Goal: Task Accomplishment & Management: Use online tool/utility

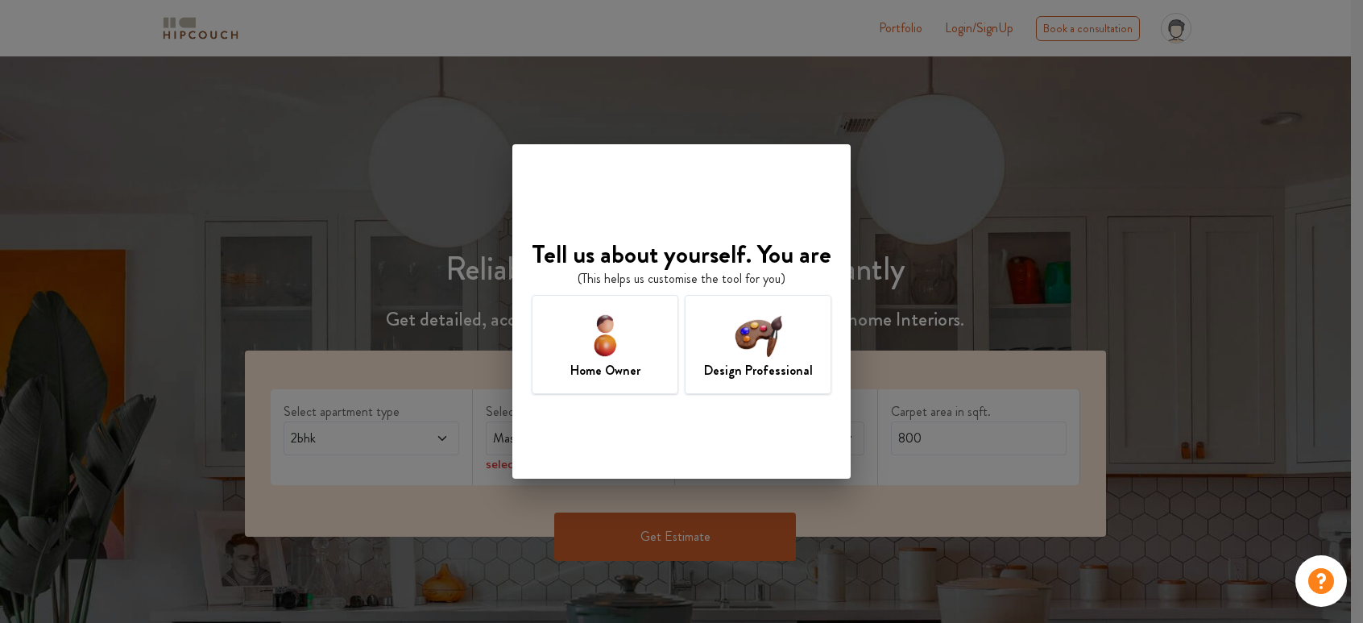
click at [757, 352] on img at bounding box center [758, 335] width 52 height 52
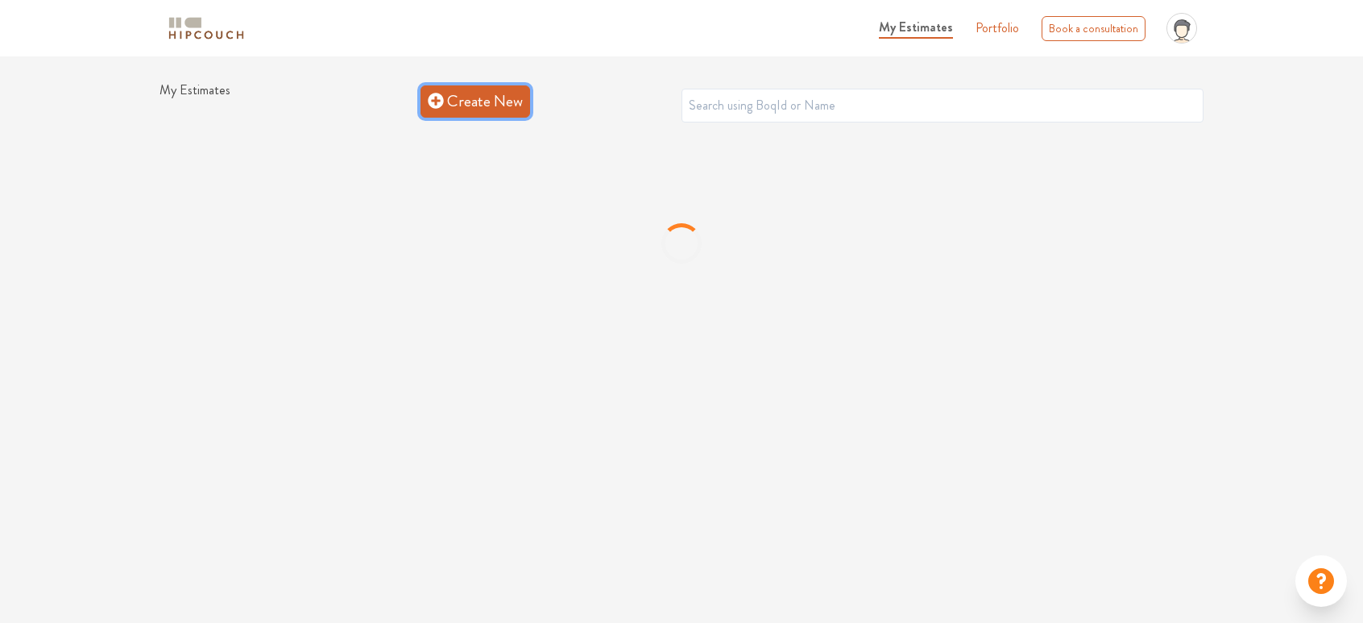
click at [450, 101] on link "Create New" at bounding box center [476, 101] width 110 height 32
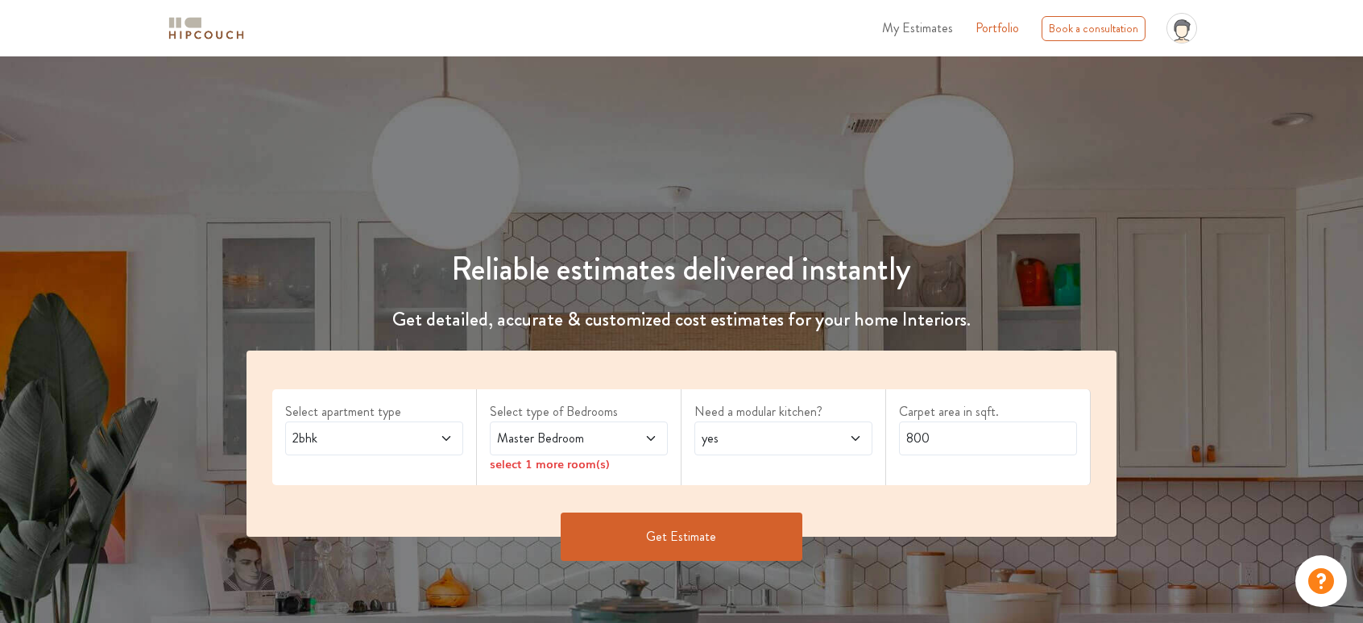
click at [440, 430] on span at bounding box center [432, 438] width 41 height 19
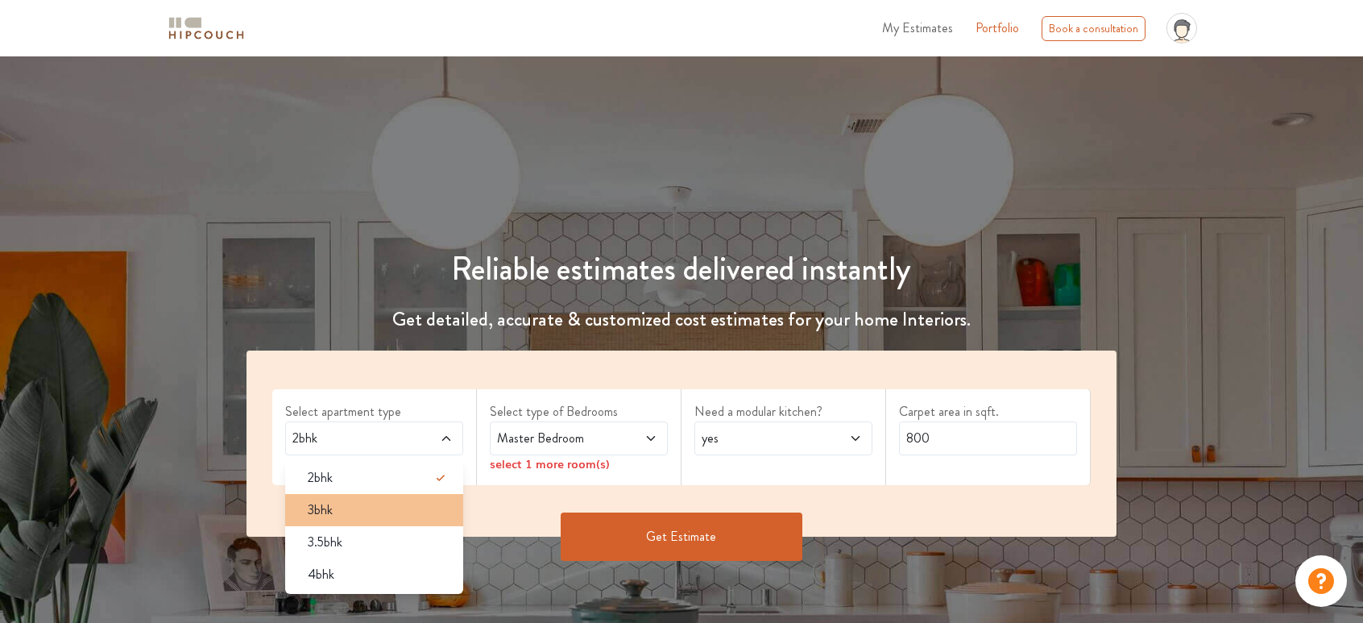
click at [366, 503] on div "3bhk" at bounding box center [379, 509] width 168 height 19
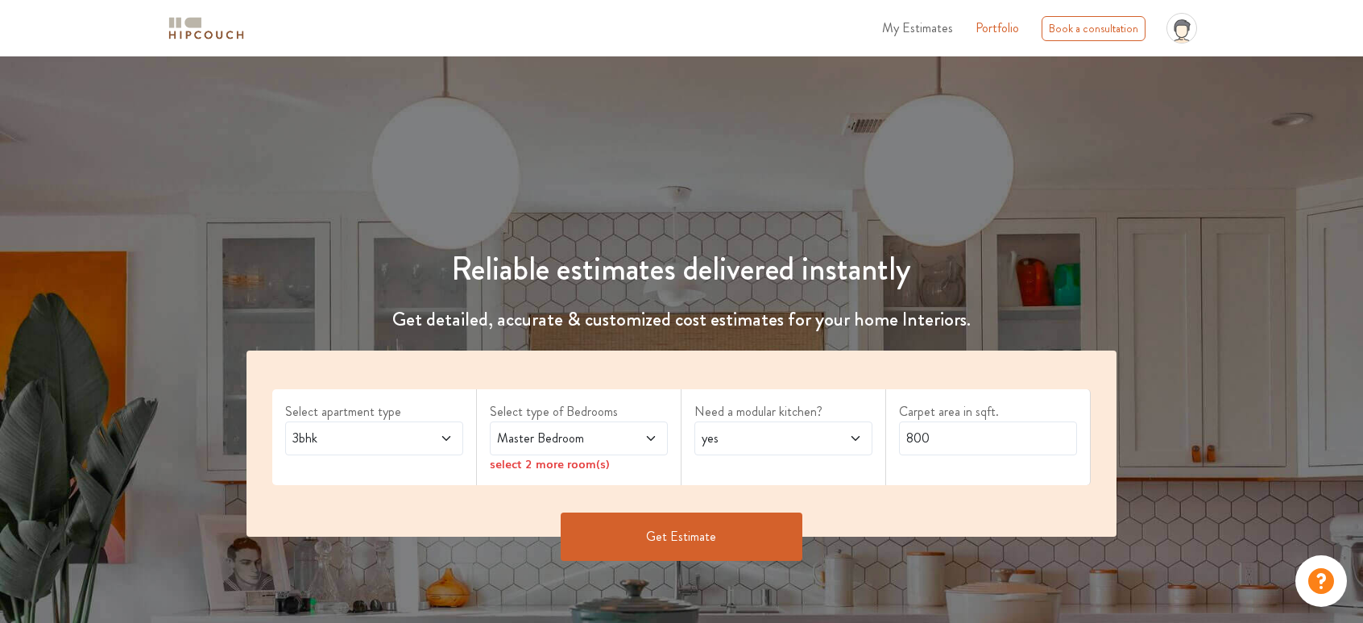
click at [611, 437] on span "Master Bedroom" at bounding box center [555, 438] width 122 height 19
drag, startPoint x: 944, startPoint y: 450, endPoint x: 858, endPoint y: 460, distance: 86.8
click at [858, 460] on div "Select apartment type 3bhk Select type of Bedrooms Master Bedroom select 2 more…" at bounding box center [682, 443] width 870 height 186
type input "1000"
click at [835, 441] on span at bounding box center [841, 438] width 41 height 19
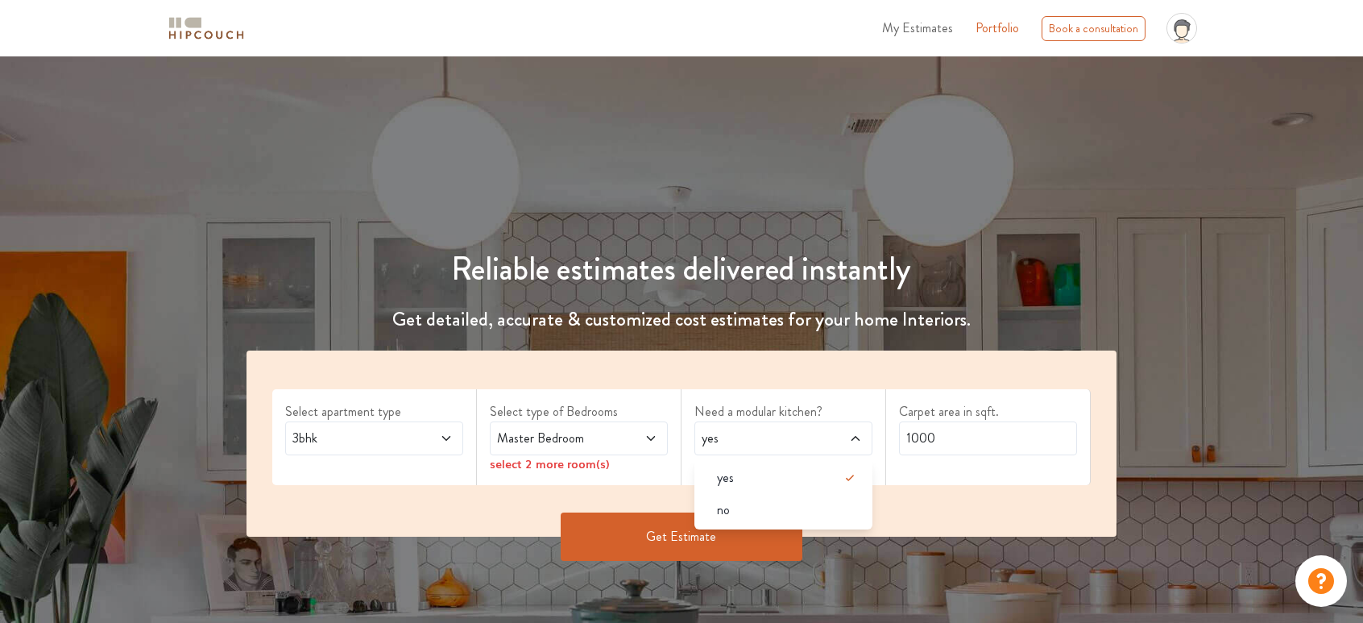
click at [835, 441] on span at bounding box center [841, 438] width 41 height 19
click at [615, 435] on span "Master Bedroom" at bounding box center [555, 438] width 122 height 19
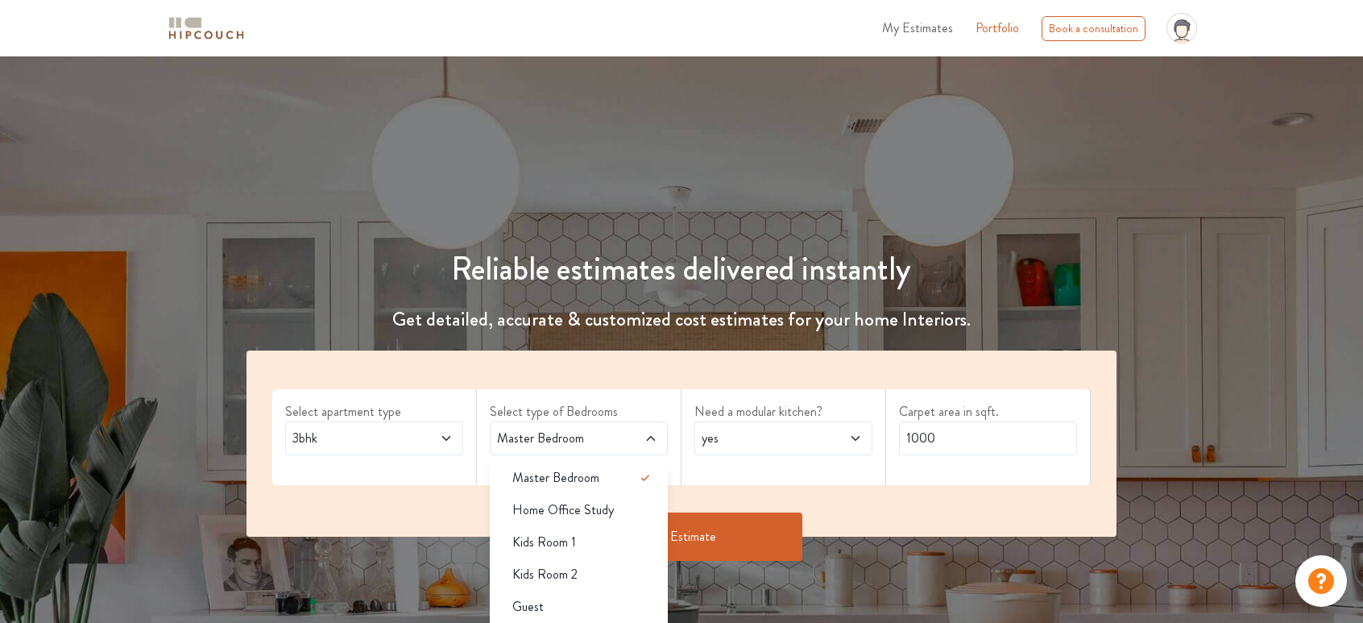
click at [615, 435] on span "Master Bedroom" at bounding box center [555, 438] width 122 height 19
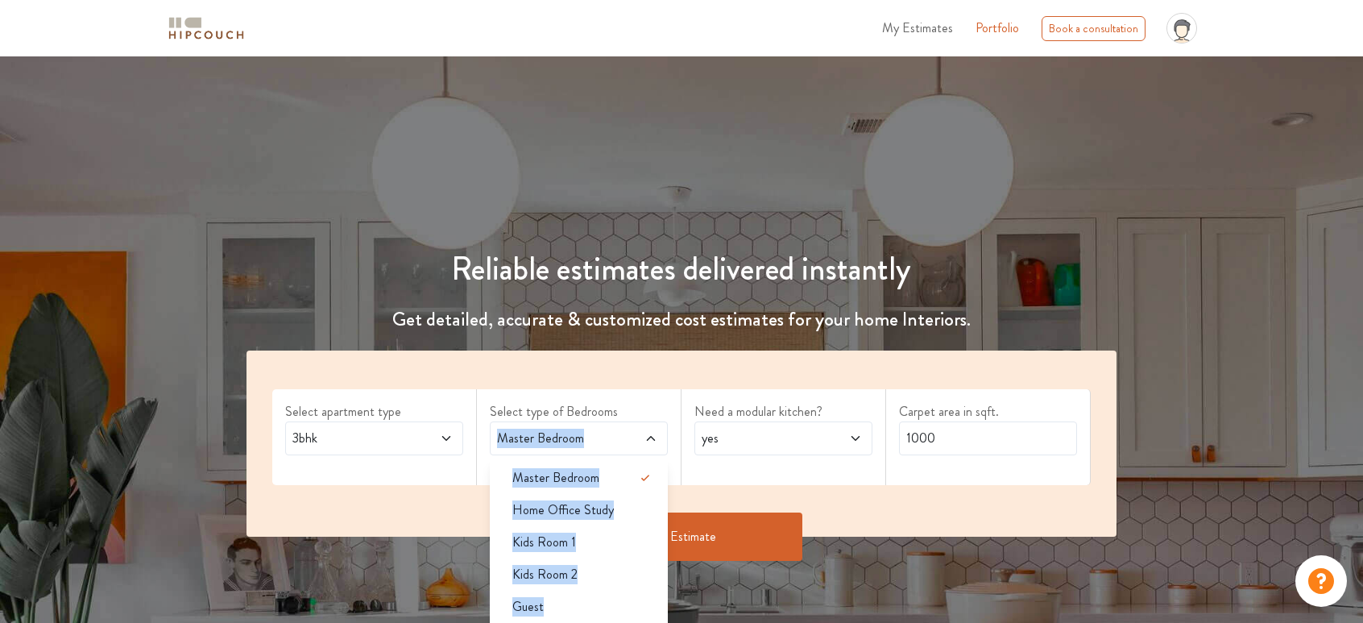
click at [615, 435] on span "Master Bedroom" at bounding box center [555, 438] width 122 height 19
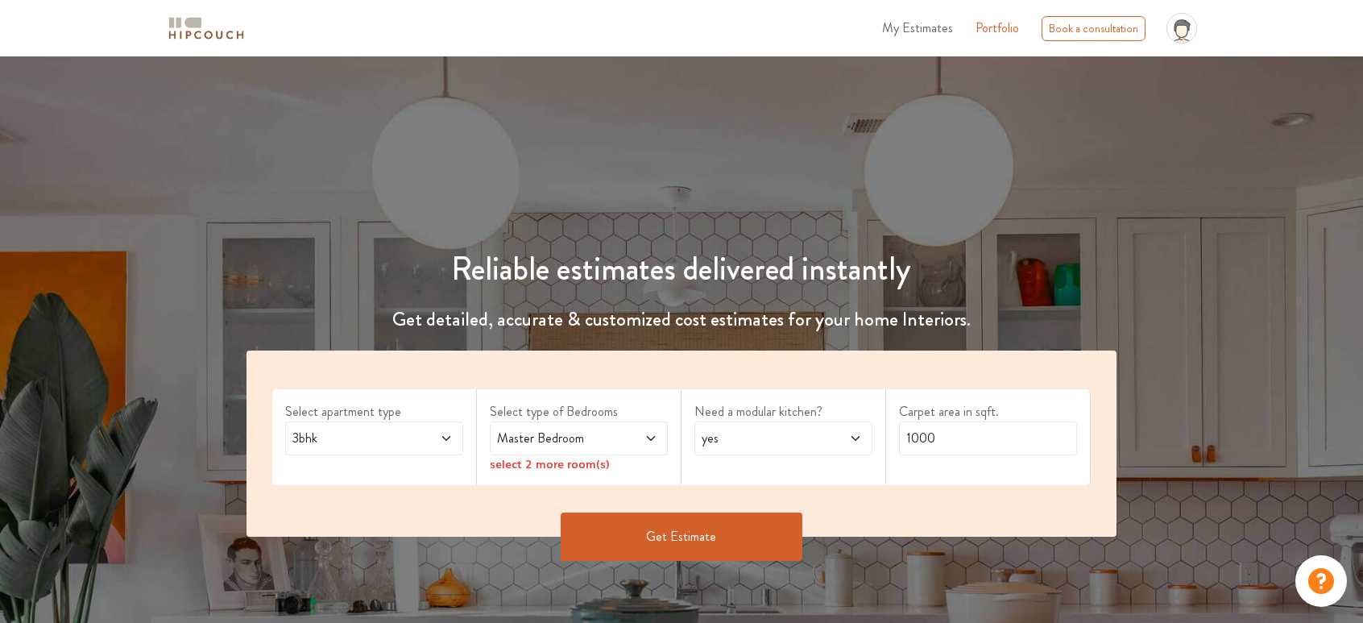
click at [651, 437] on icon at bounding box center [650, 438] width 13 height 13
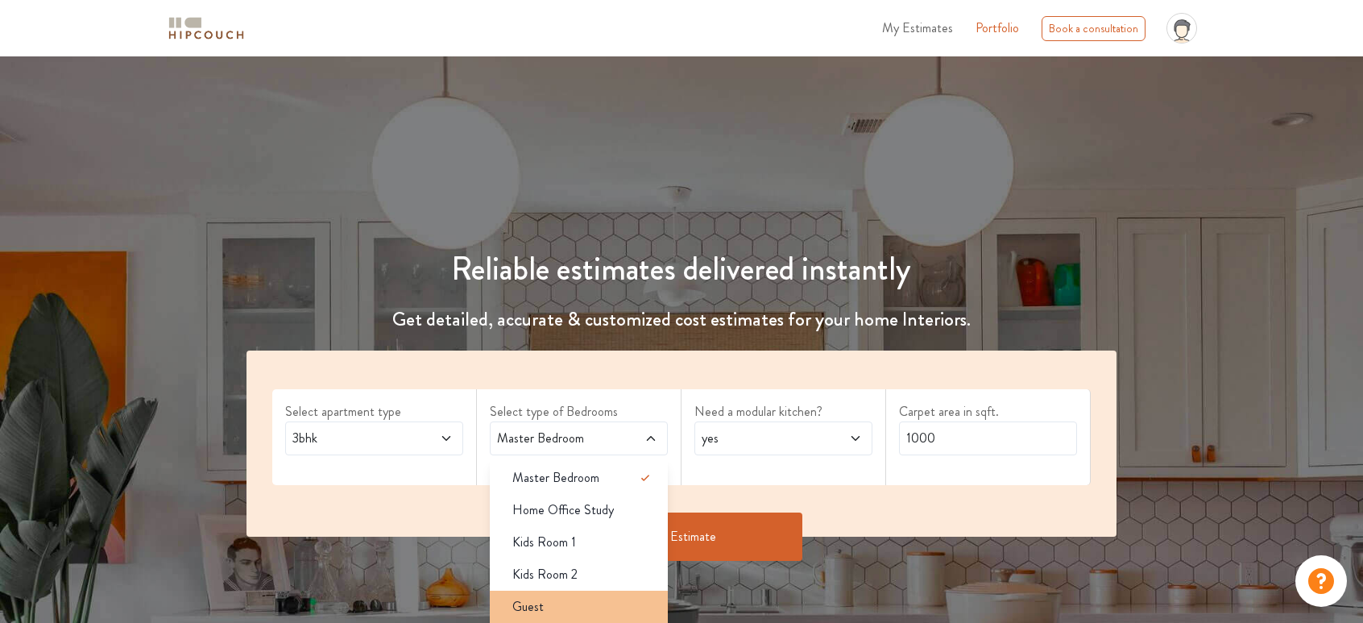
click at [564, 606] on div "Guest" at bounding box center [583, 606] width 168 height 19
click at [562, 603] on div "Guest" at bounding box center [583, 606] width 168 height 19
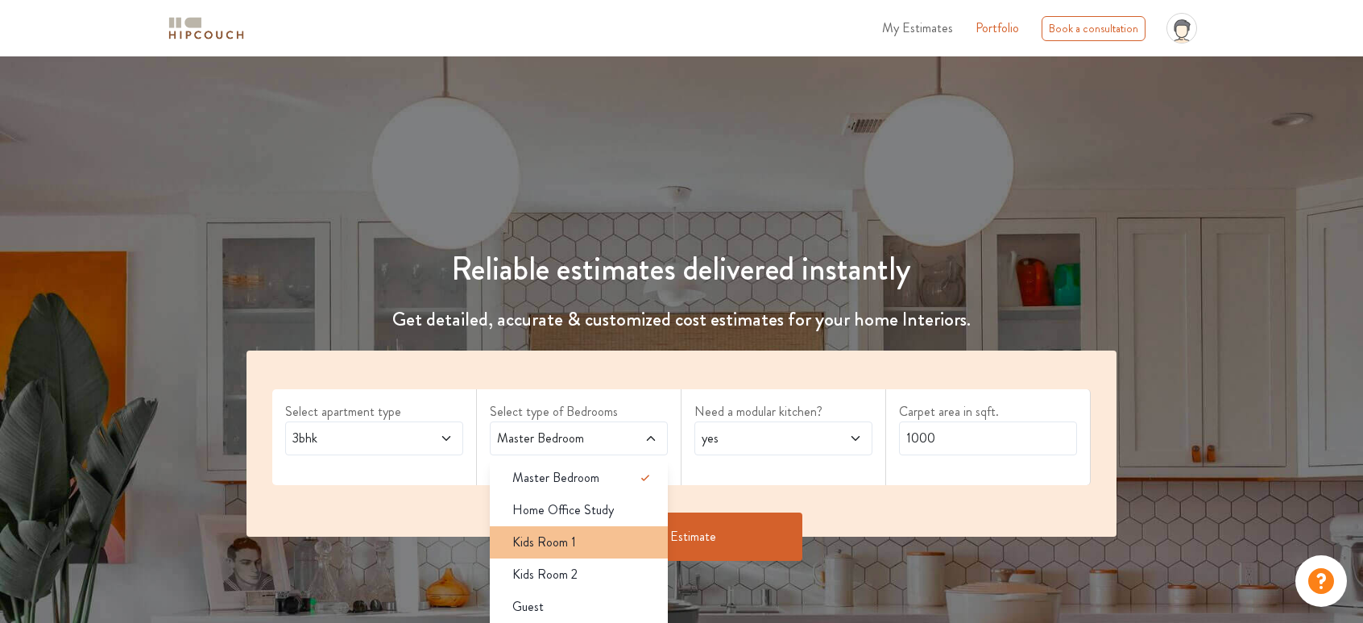
click at [577, 544] on div "Kids Room 1" at bounding box center [583, 542] width 168 height 19
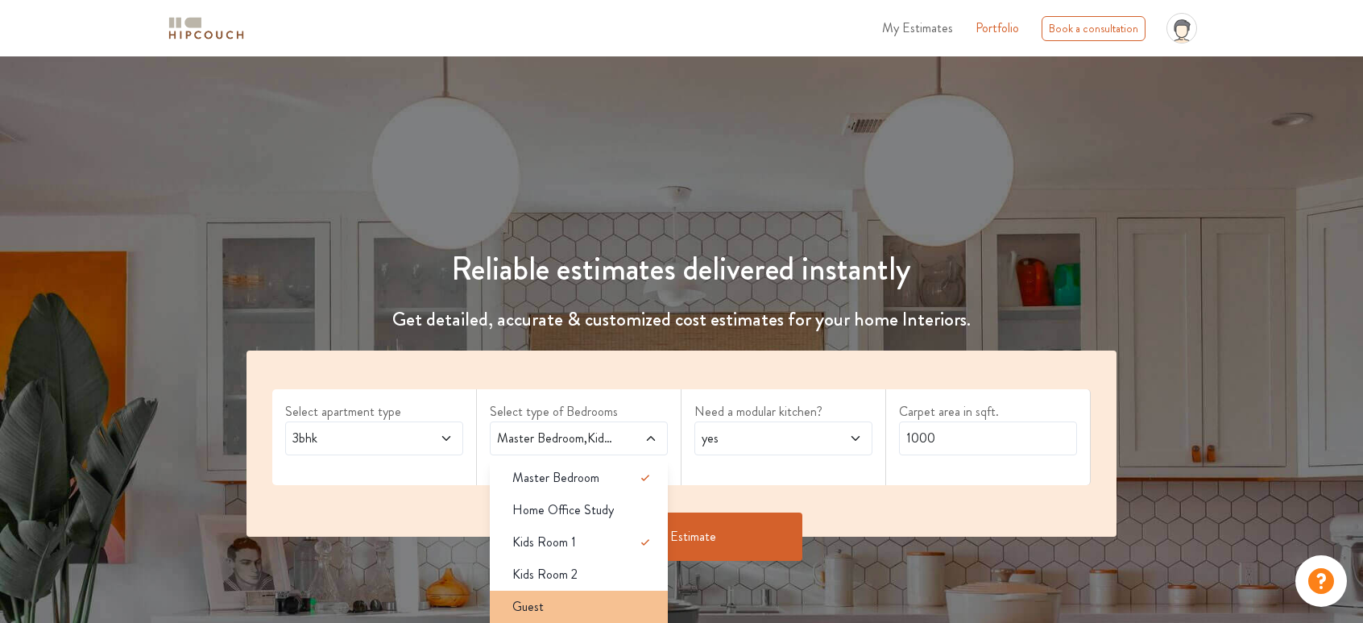
click at [538, 606] on span "Guest" at bounding box center [527, 606] width 31 height 19
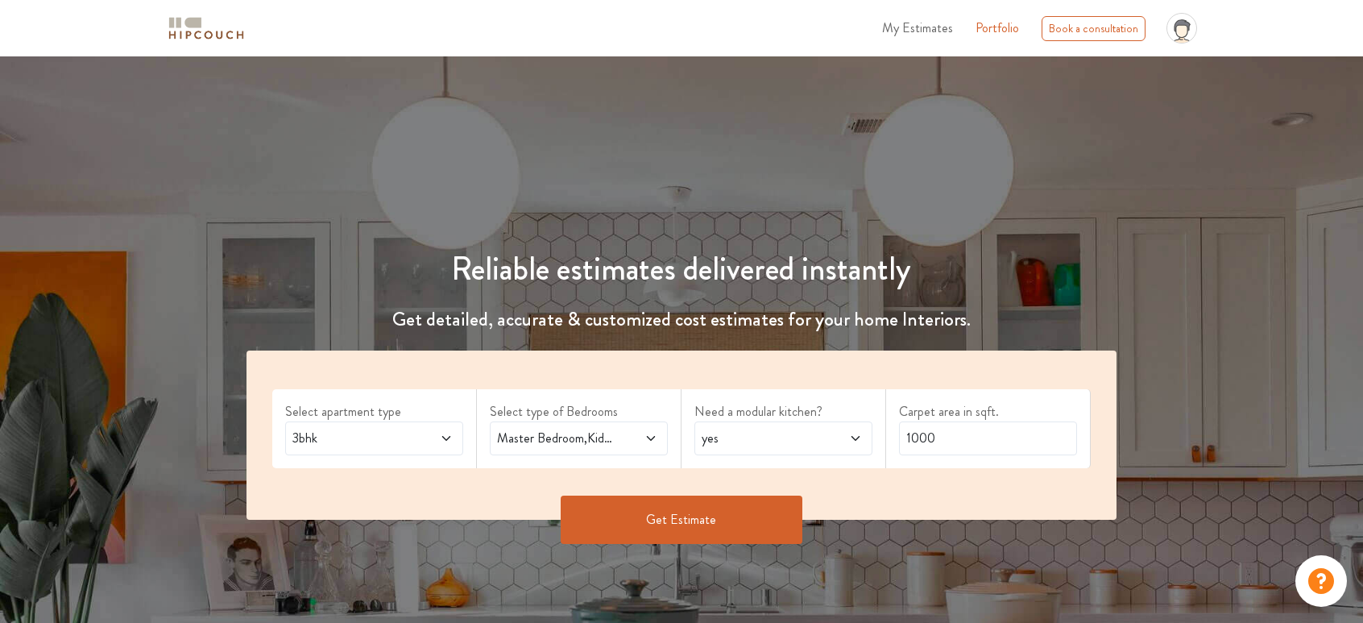
click at [635, 520] on button "Get Estimate" at bounding box center [682, 519] width 242 height 48
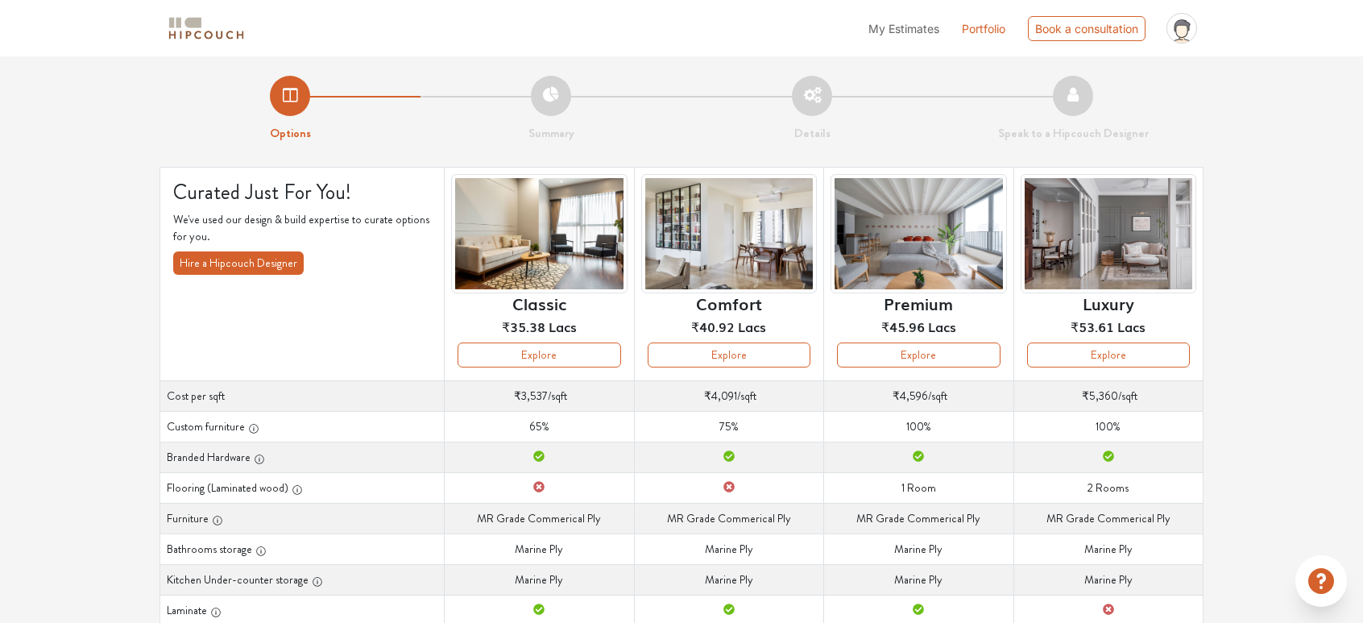
click at [545, 425] on td "Custom furniture 65%" at bounding box center [539, 426] width 189 height 31
drag, startPoint x: 551, startPoint y: 429, endPoint x: 524, endPoint y: 431, distance: 27.5
click at [524, 431] on td "Custom furniture 65%" at bounding box center [539, 426] width 189 height 31
click at [566, 420] on td "Custom furniture 65%" at bounding box center [539, 426] width 189 height 31
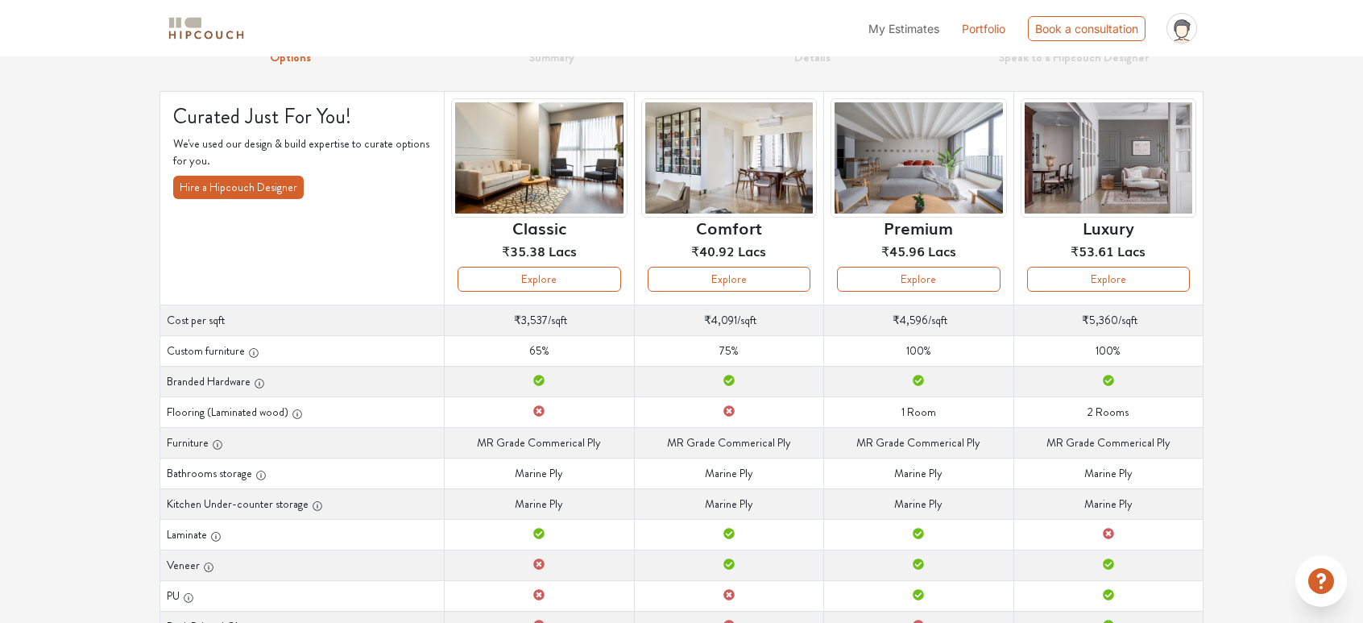
scroll to position [81, 0]
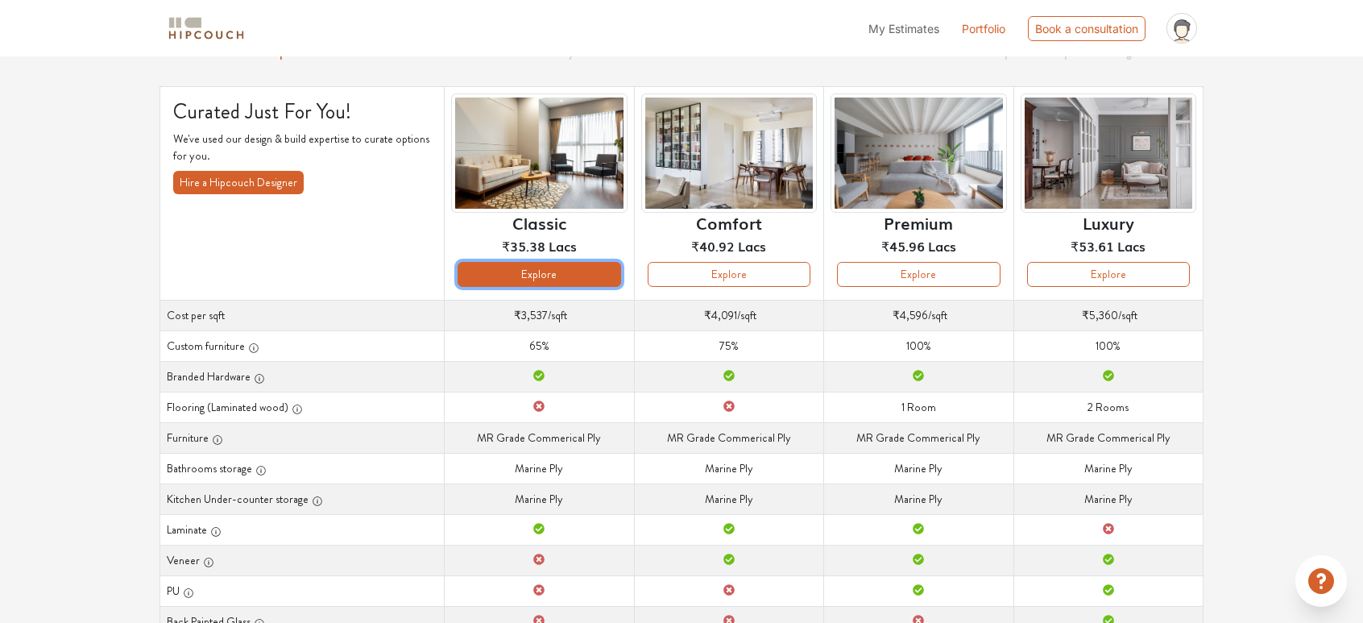
click at [532, 270] on button "Explore" at bounding box center [539, 274] width 163 height 25
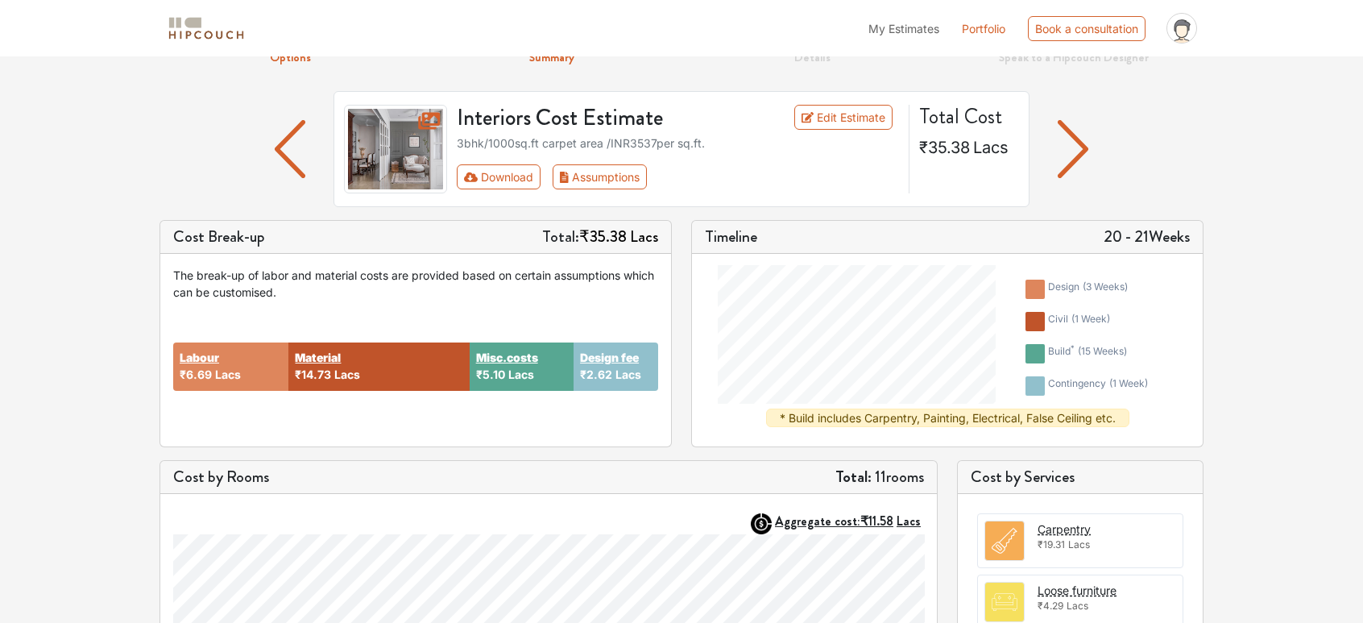
scroll to position [81, 0]
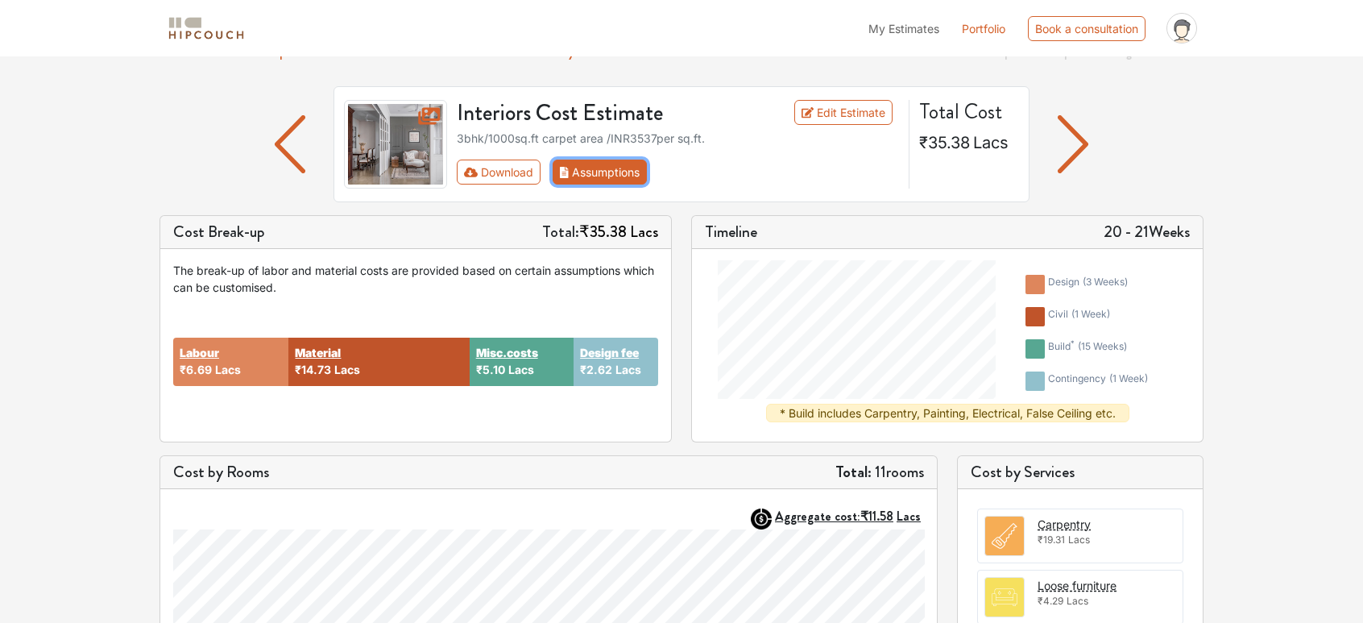
click at [579, 174] on button "Assumptions" at bounding box center [600, 172] width 94 height 25
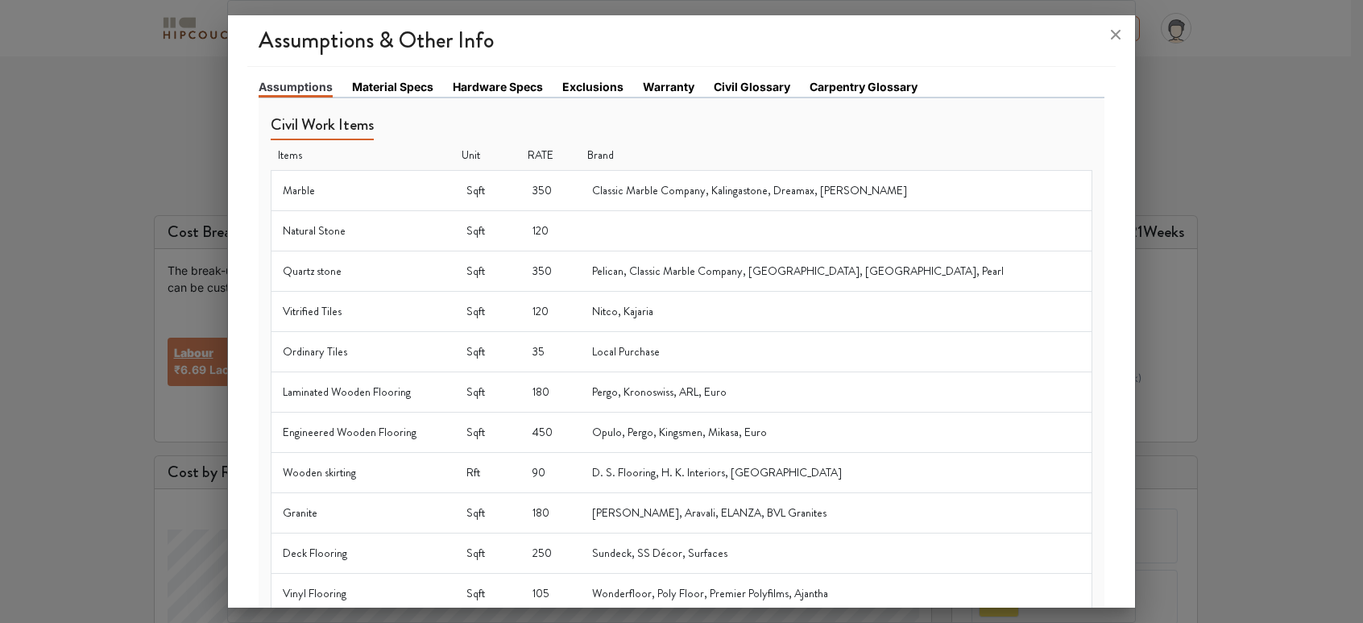
scroll to position [0, 0]
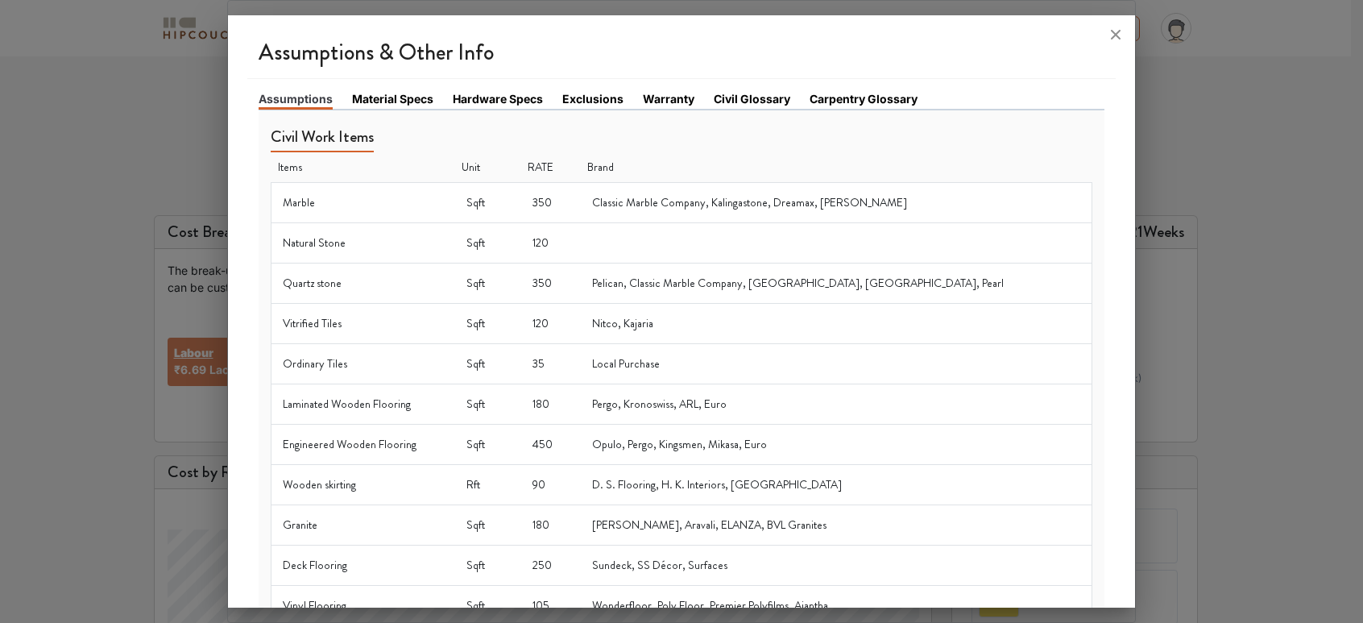
click at [406, 98] on link "Material Specs" at bounding box center [392, 98] width 81 height 17
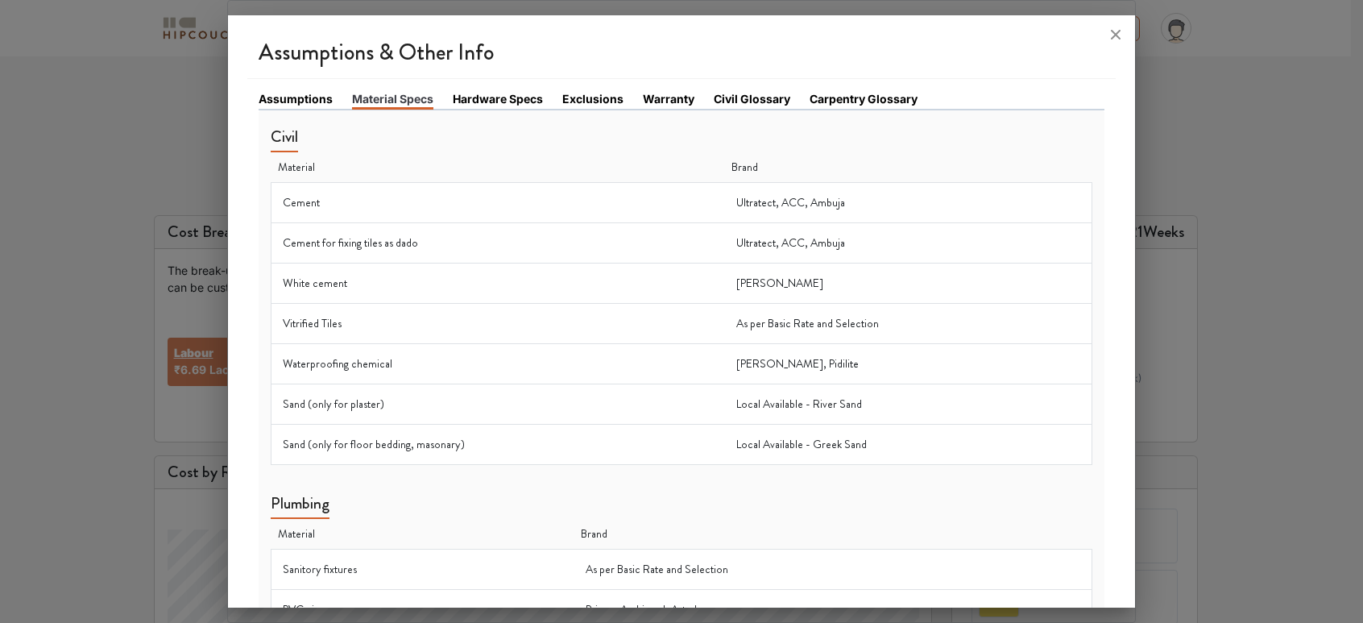
click at [512, 93] on link "Hardware Specs" at bounding box center [498, 98] width 90 height 17
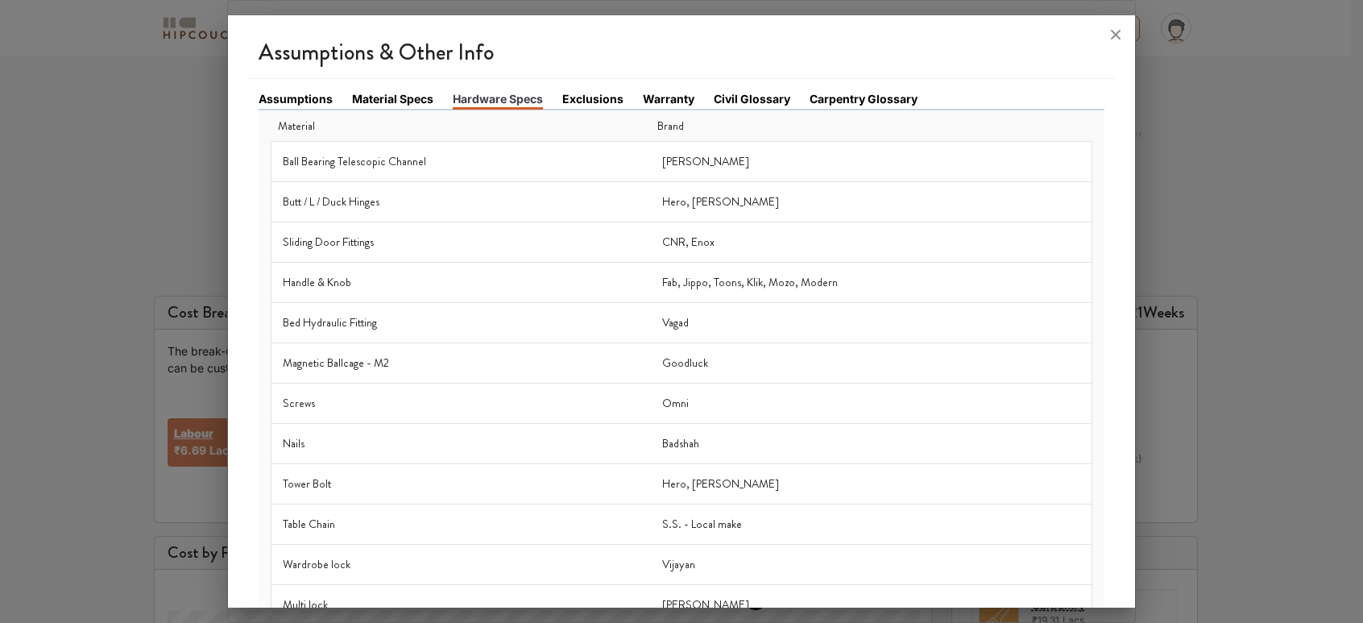
click at [607, 90] on link "Exclusions" at bounding box center [592, 98] width 61 height 17
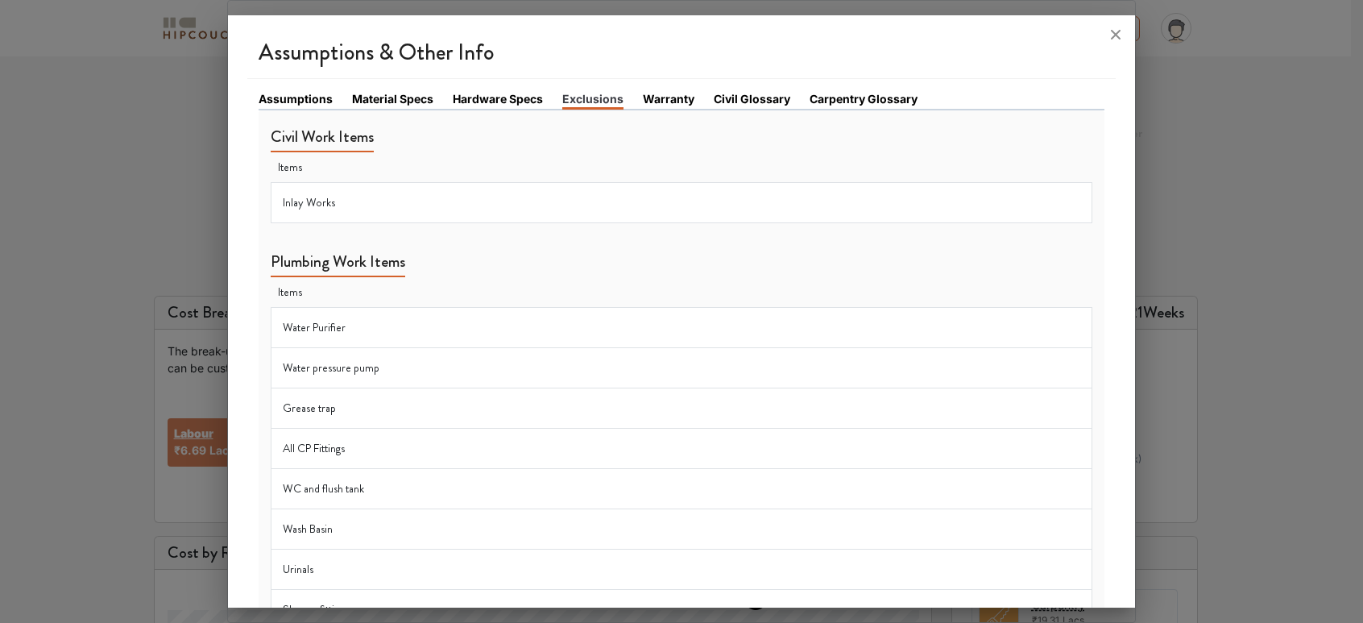
click at [299, 97] on link "Assumptions" at bounding box center [296, 98] width 74 height 17
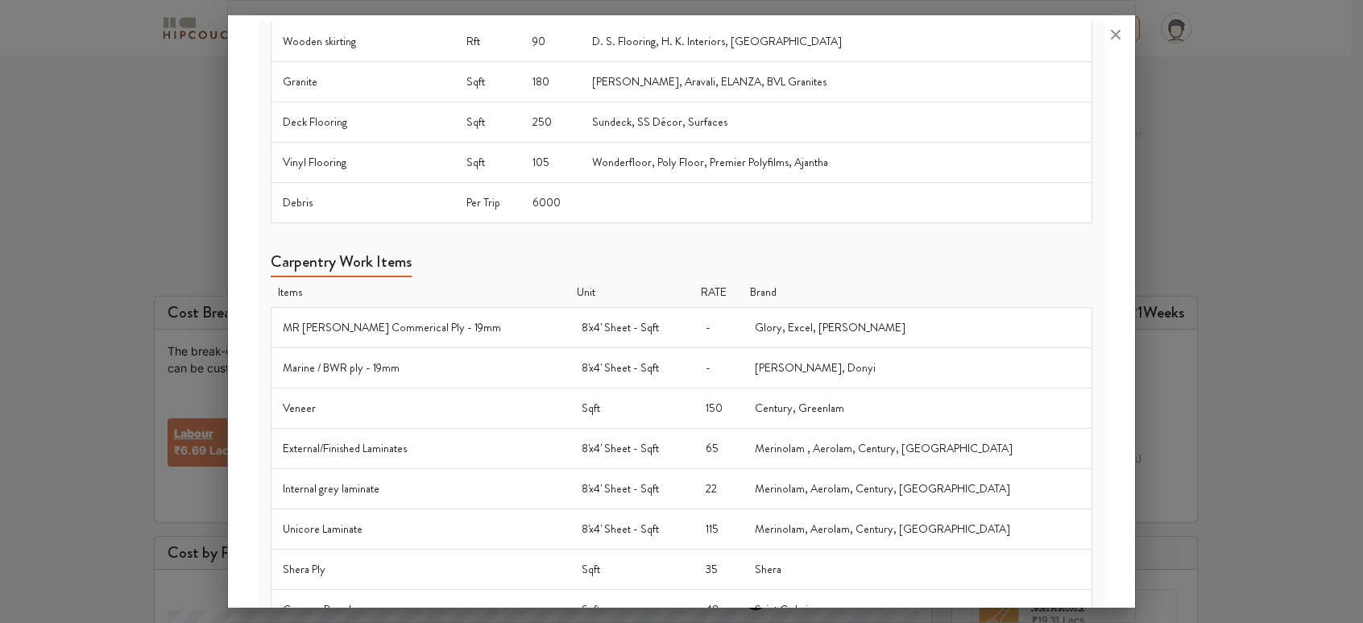
scroll to position [242, 0]
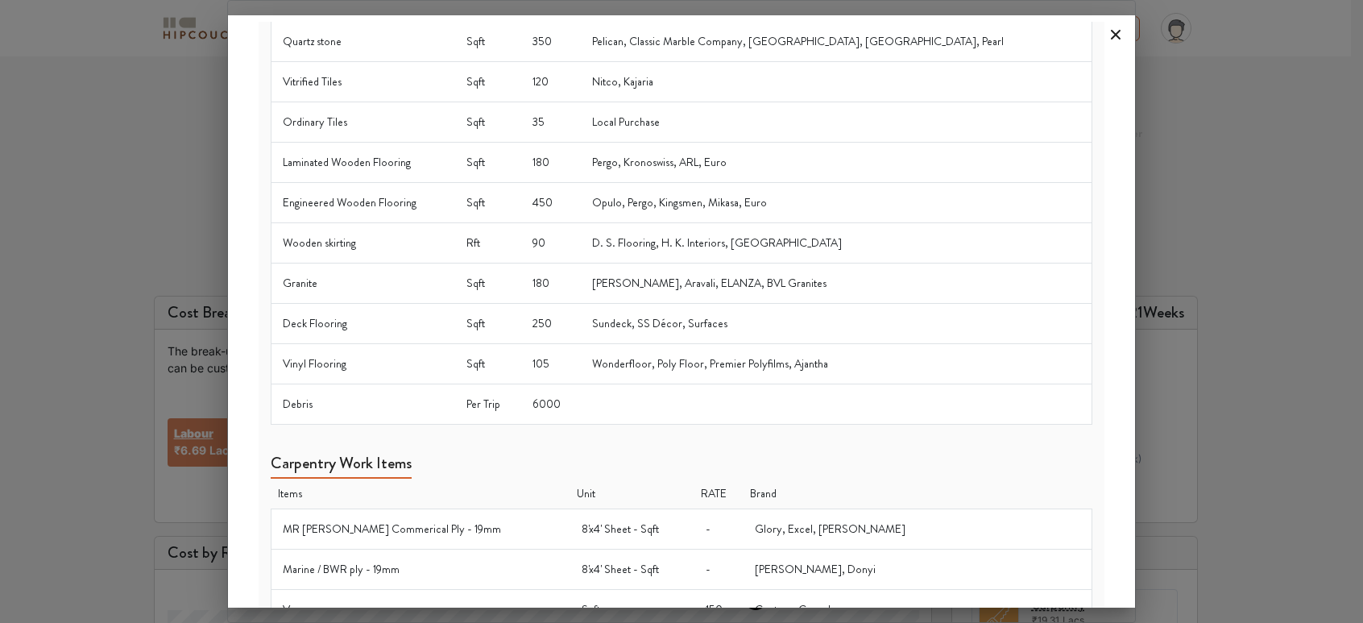
click at [1116, 38] on icon at bounding box center [1116, 35] width 26 height 26
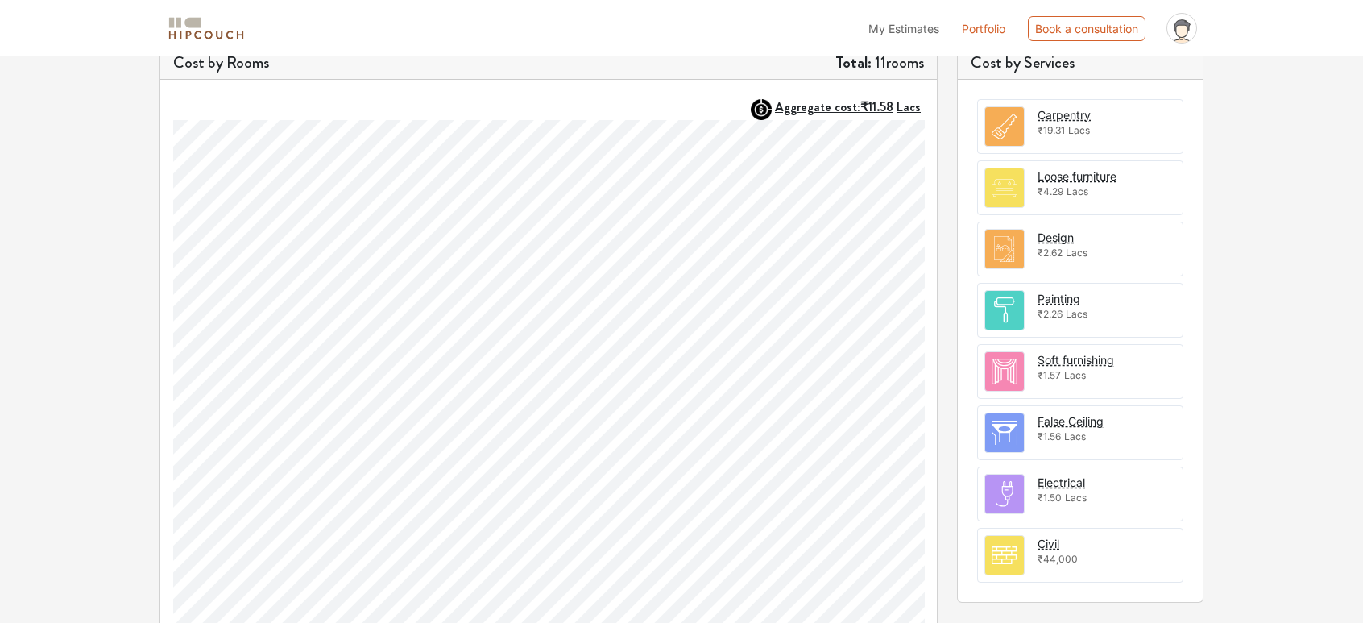
scroll to position [483, 0]
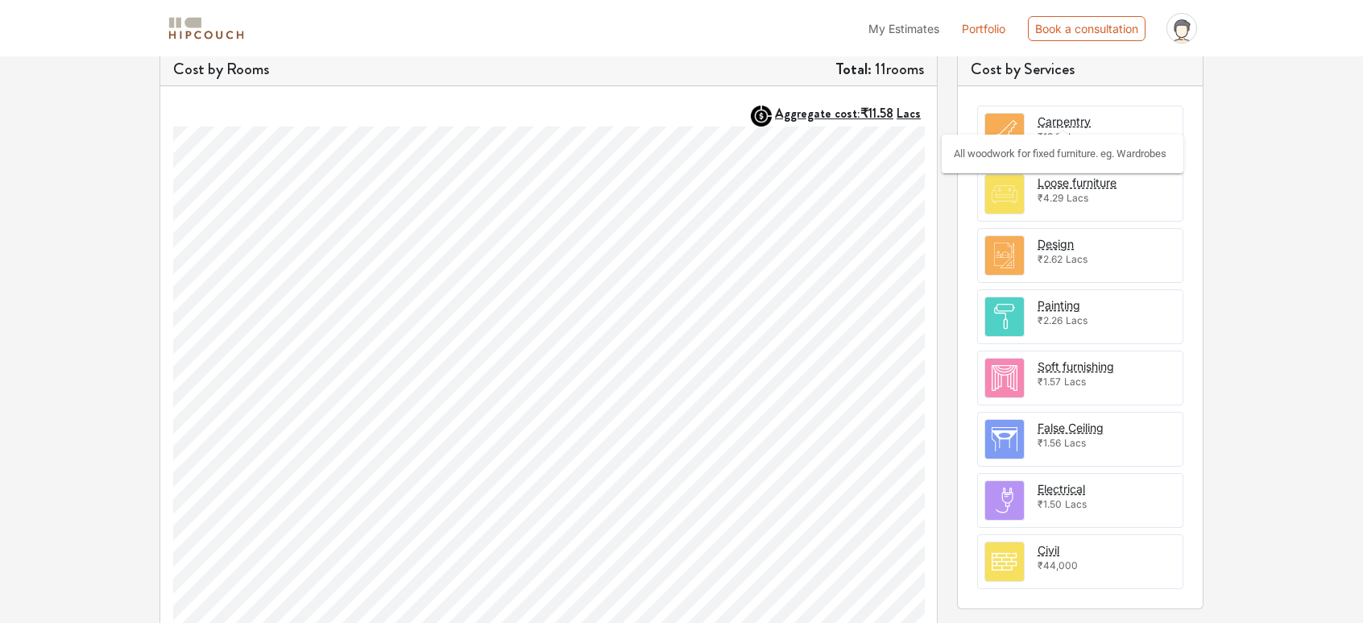
click at [1062, 122] on div "Carpentry" at bounding box center [1064, 121] width 53 height 17
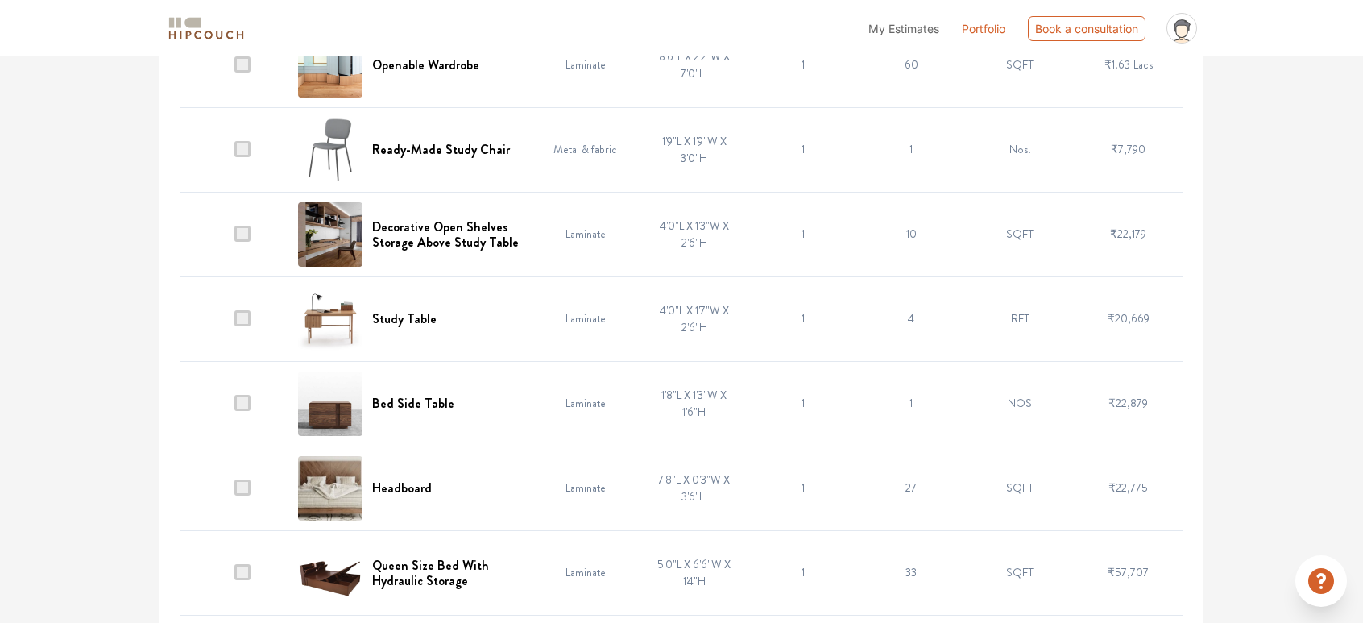
scroll to position [3527, 0]
